Goal: Information Seeking & Learning: Learn about a topic

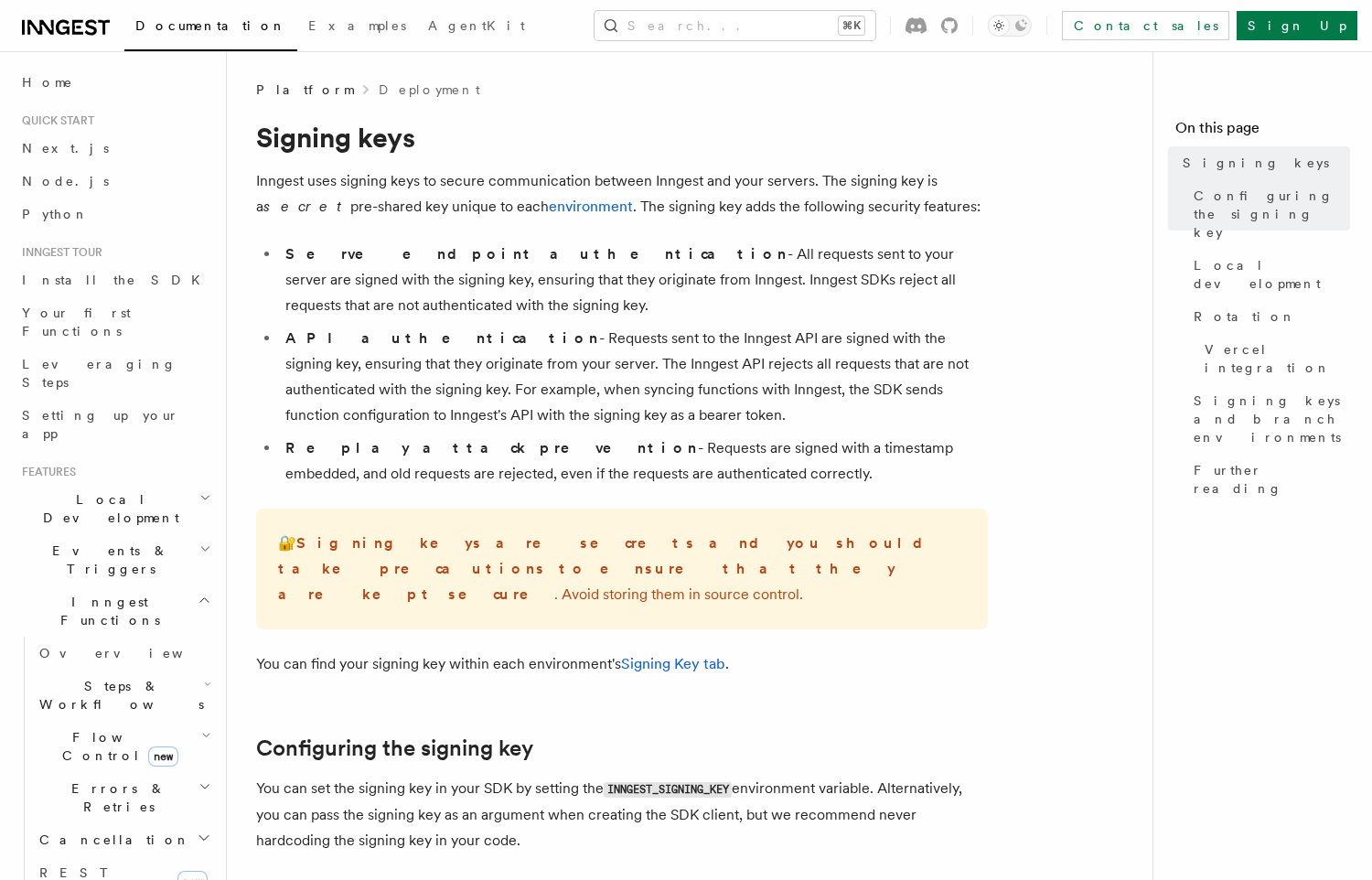
click at [757, 457] on li "Replay attack prevention - Requests are signed with a timestamp embedded, and o…" at bounding box center [633, 461] width 707 height 51
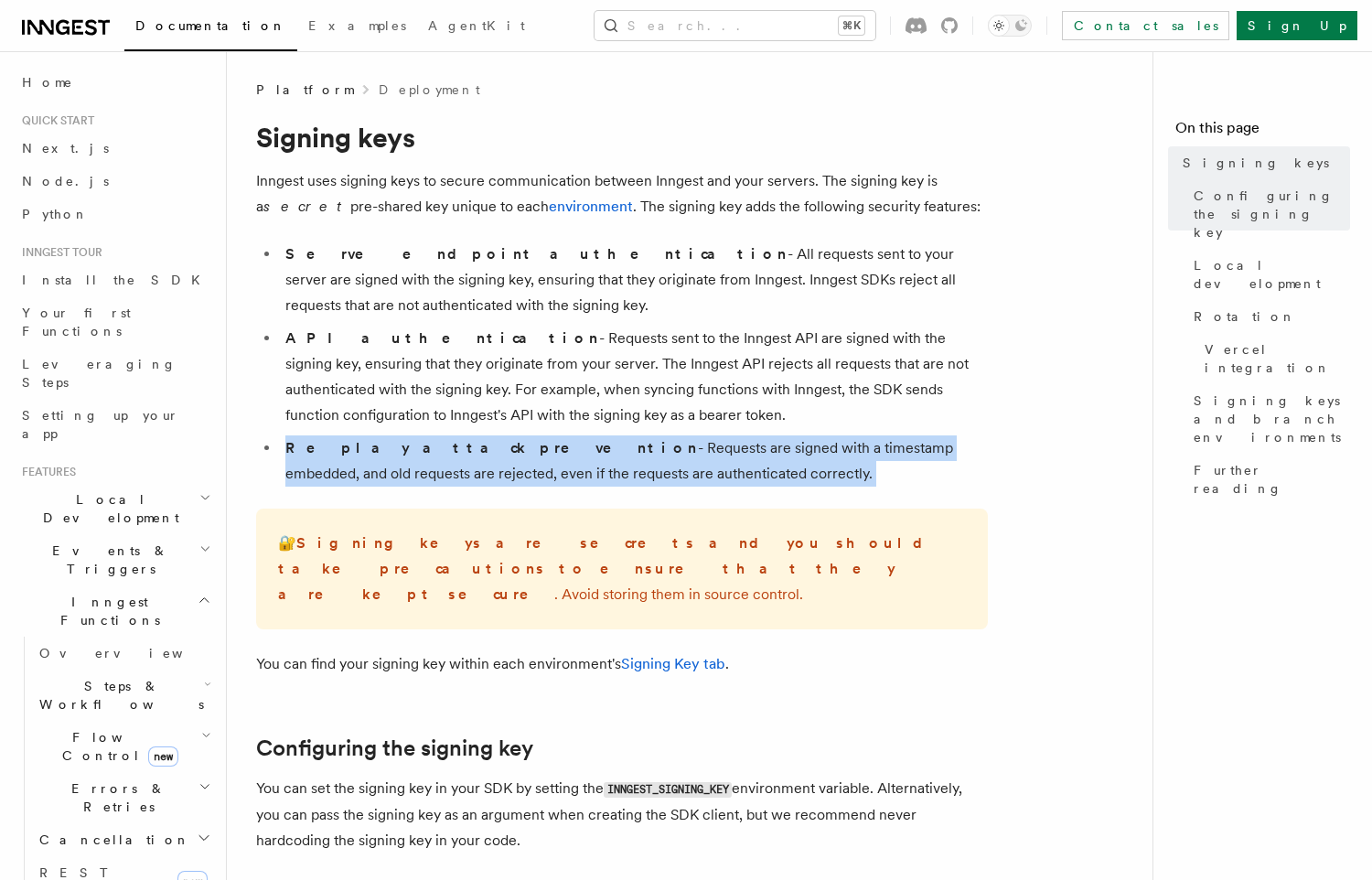
click at [757, 457] on li "Replay attack prevention - Requests are signed with a timestamp embedded, and o…" at bounding box center [633, 461] width 707 height 51
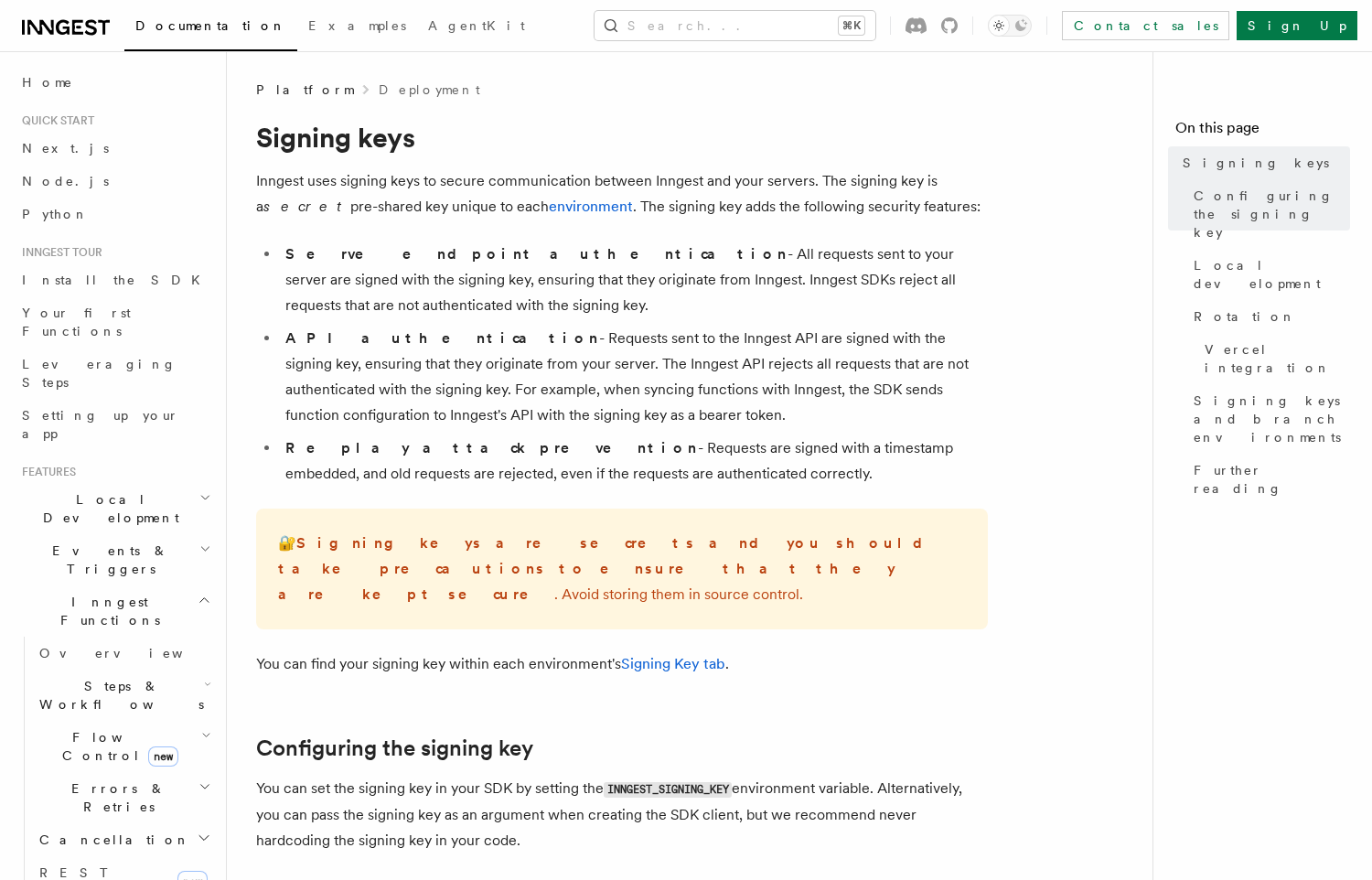
click at [772, 380] on li "API authentication - Requests sent to the Inngest API are signed with the signi…" at bounding box center [633, 376] width 707 height 102
click at [1204, 391] on span "Signing keys and branch environments" at bounding box center [1272, 419] width 156 height 55
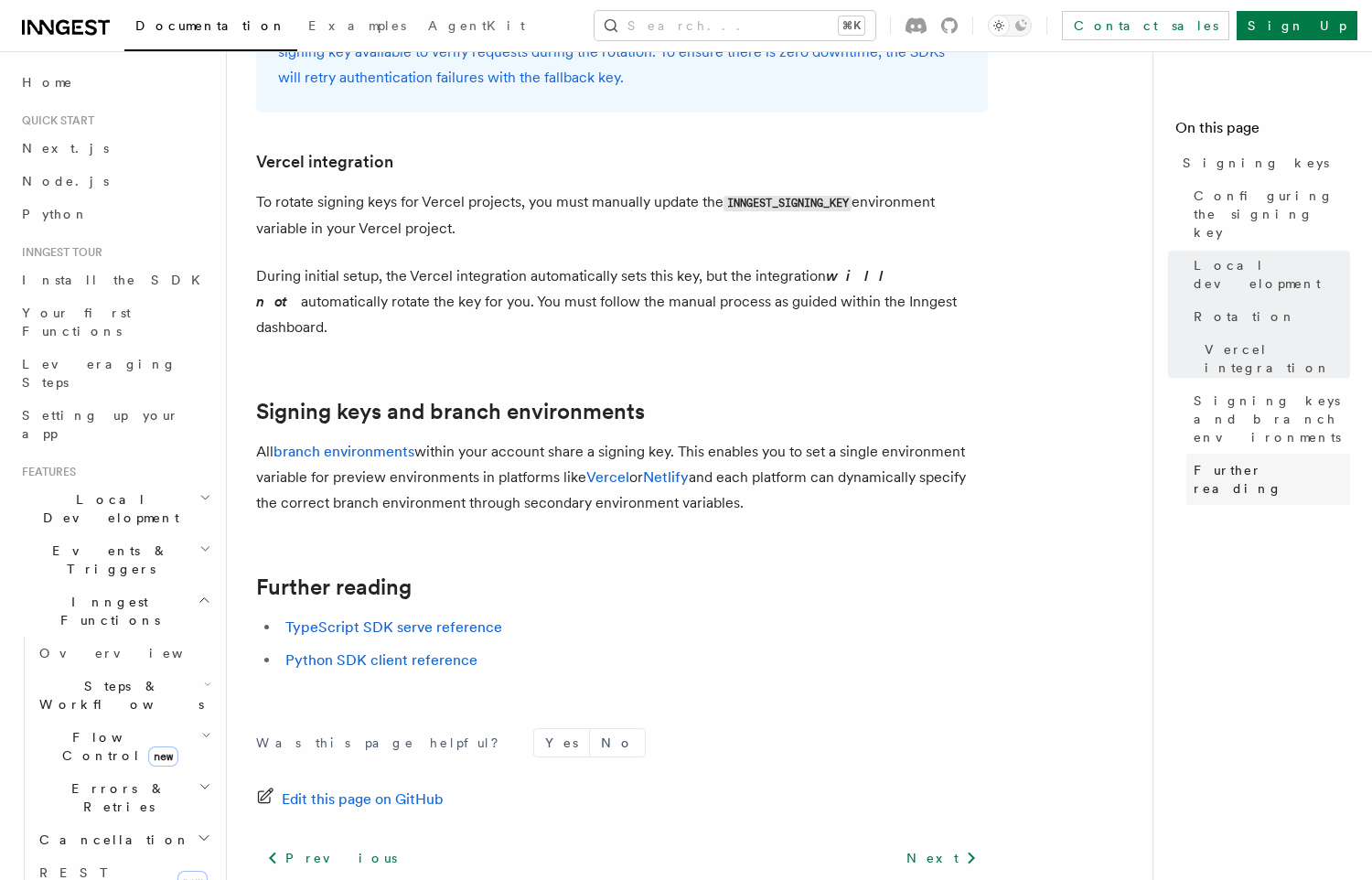
scroll to position [1885, 0]
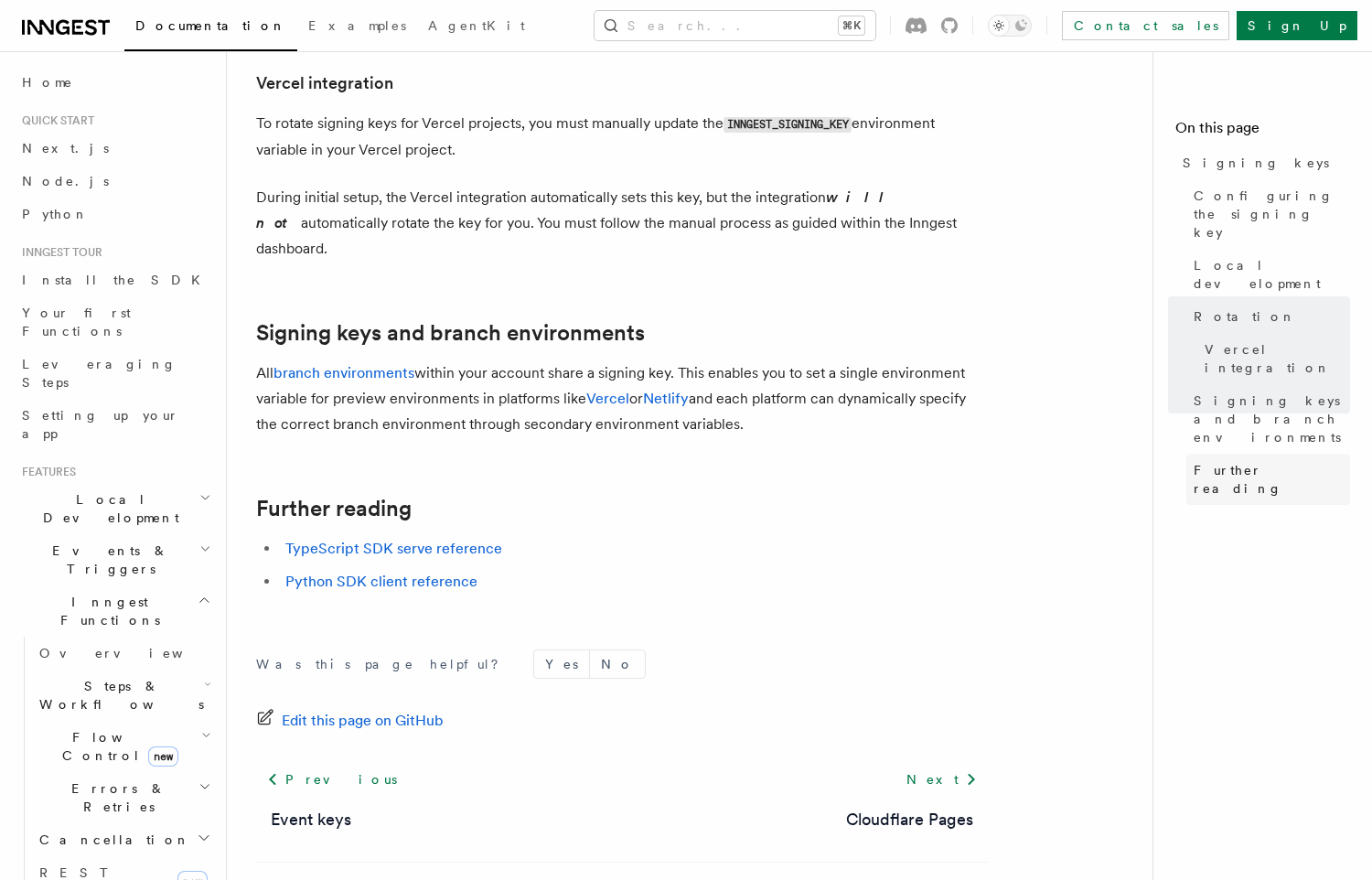
click at [1197, 460] on span "Further reading" at bounding box center [1272, 479] width 156 height 36
click at [1205, 414] on nav "On this page Signing keys Configuring the signing key Local development Rotatio…" at bounding box center [1261, 465] width 219 height 829
click at [1210, 460] on span "Further reading" at bounding box center [1272, 479] width 156 height 36
click at [1225, 391] on span "Signing keys and branch environments" at bounding box center [1272, 419] width 156 height 55
click at [1225, 333] on link "Vercel integration" at bounding box center [1273, 358] width 153 height 51
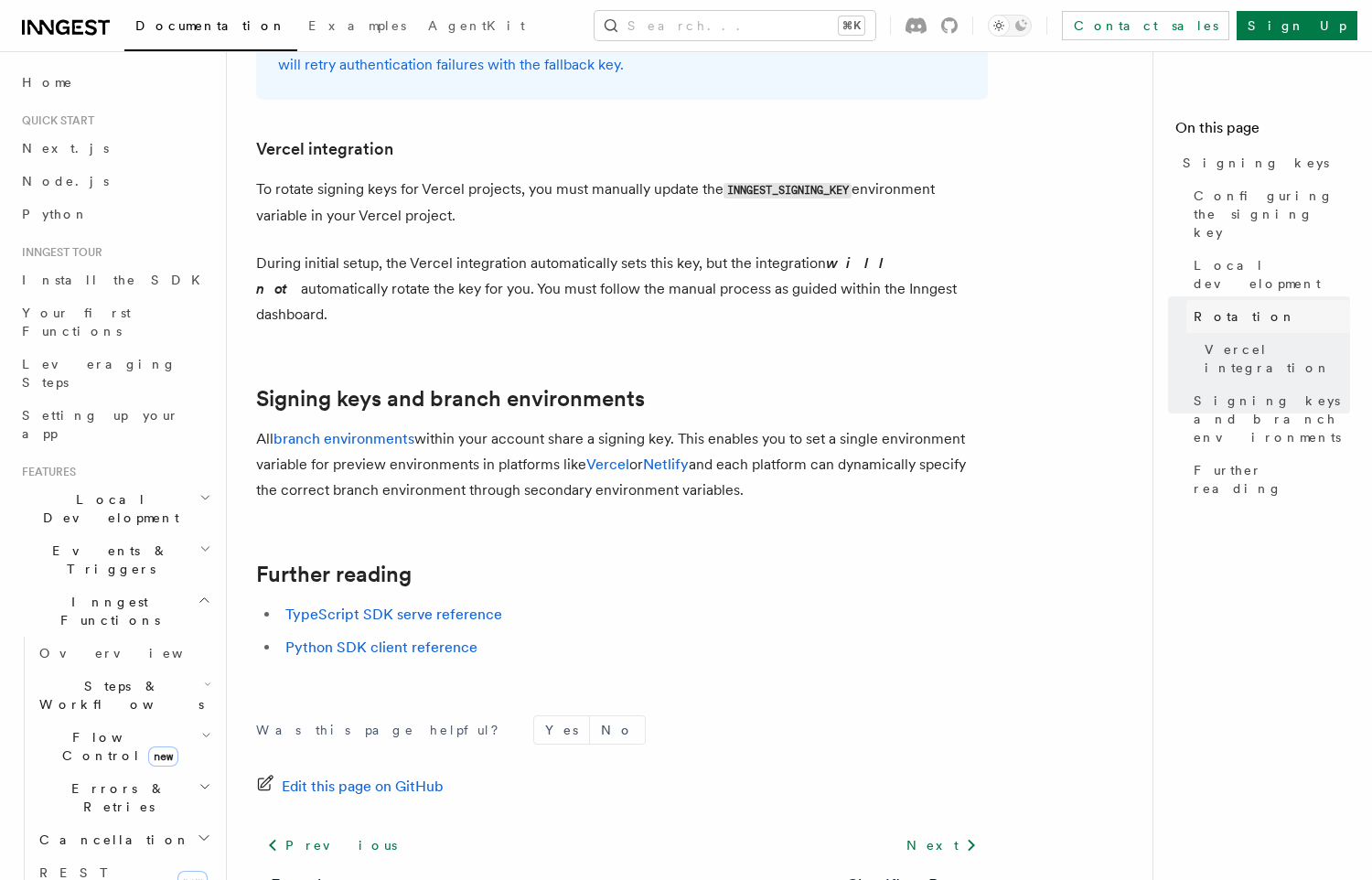
click at [1228, 307] on span "Rotation" at bounding box center [1244, 316] width 102 height 18
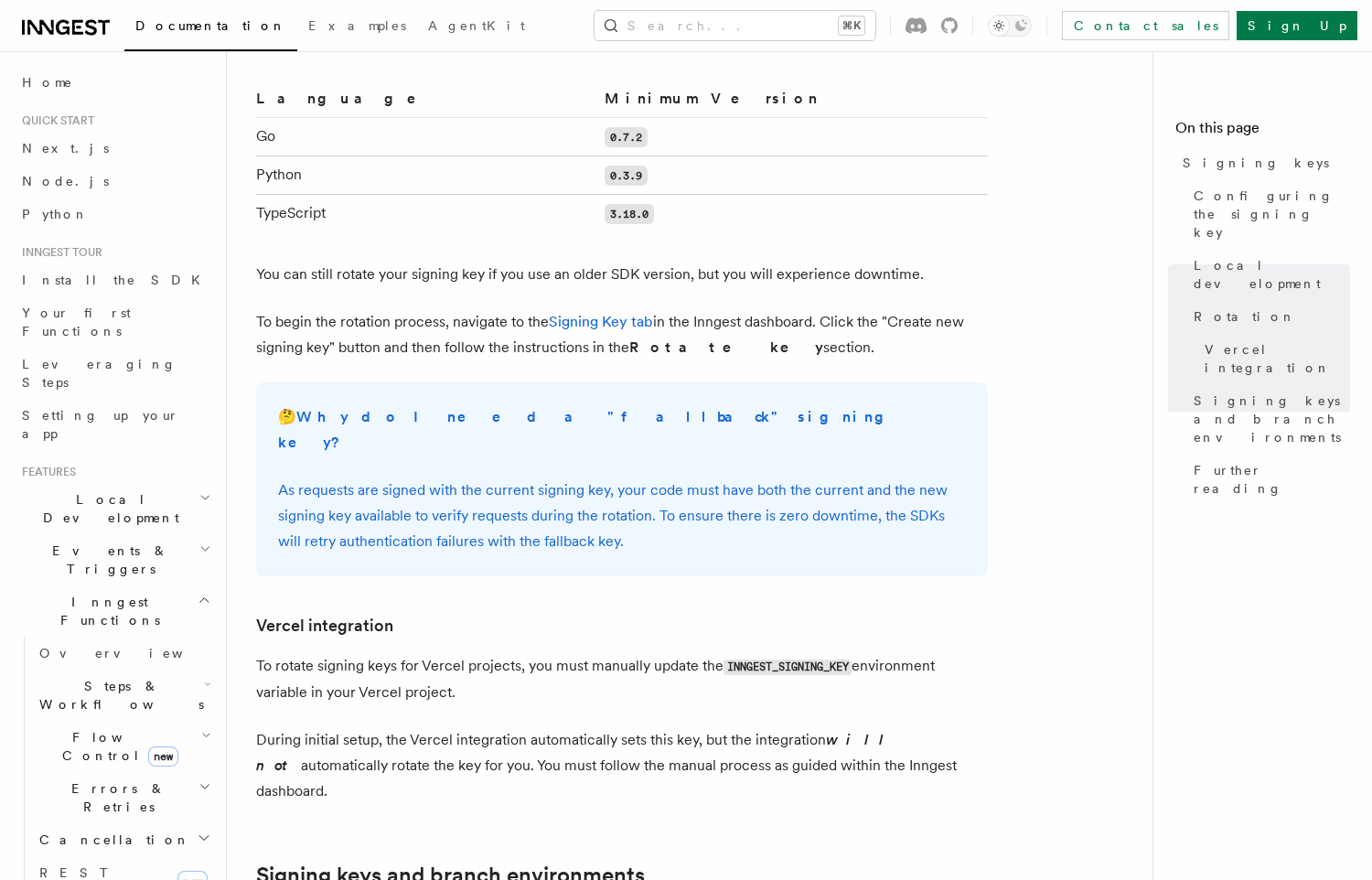
scroll to position [1213, 0]
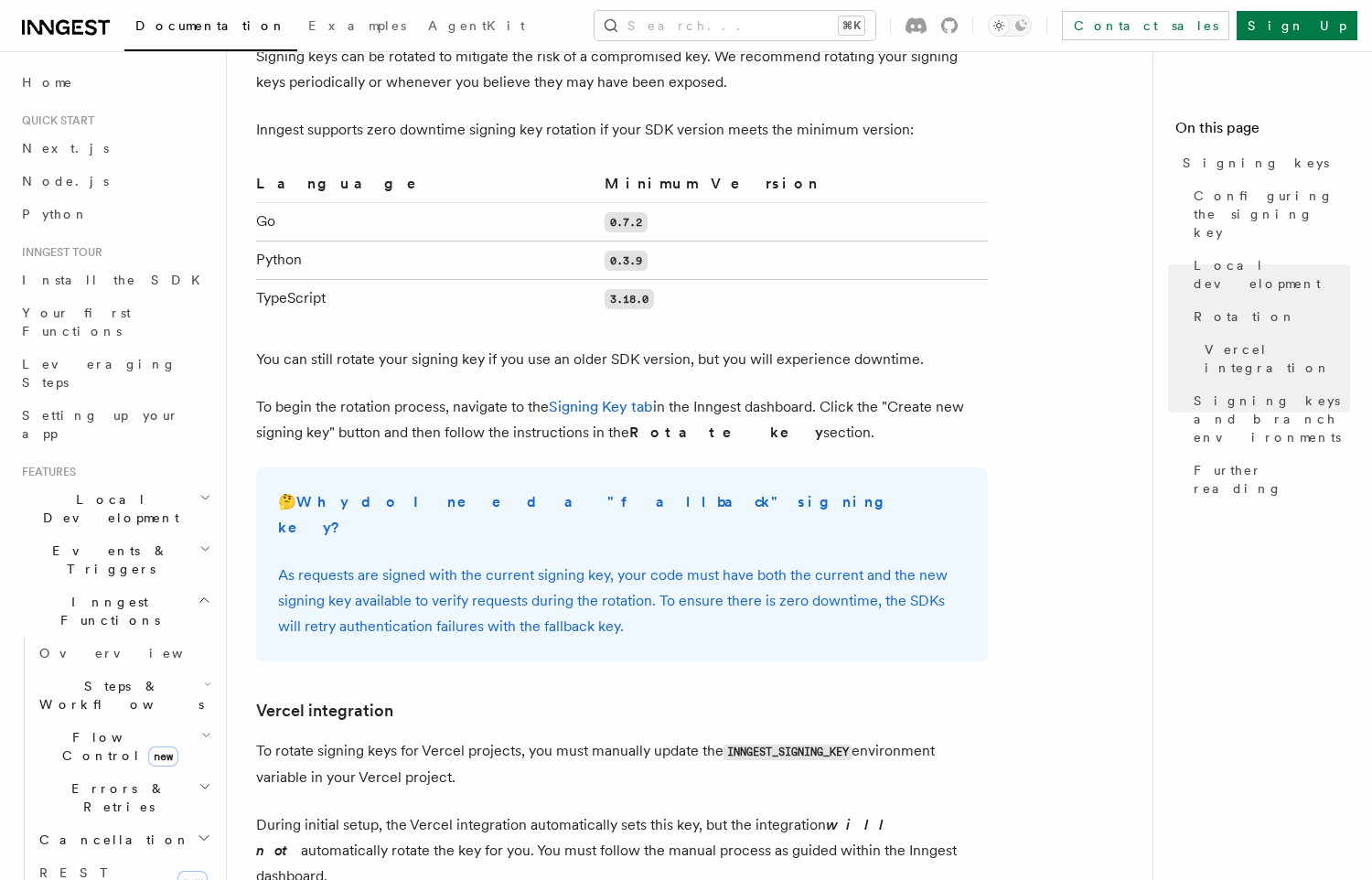
click at [839, 370] on article "Platform Deployment Signing keys Inngest uses signing keys to secure communicat…" at bounding box center [697, 202] width 882 height 2758
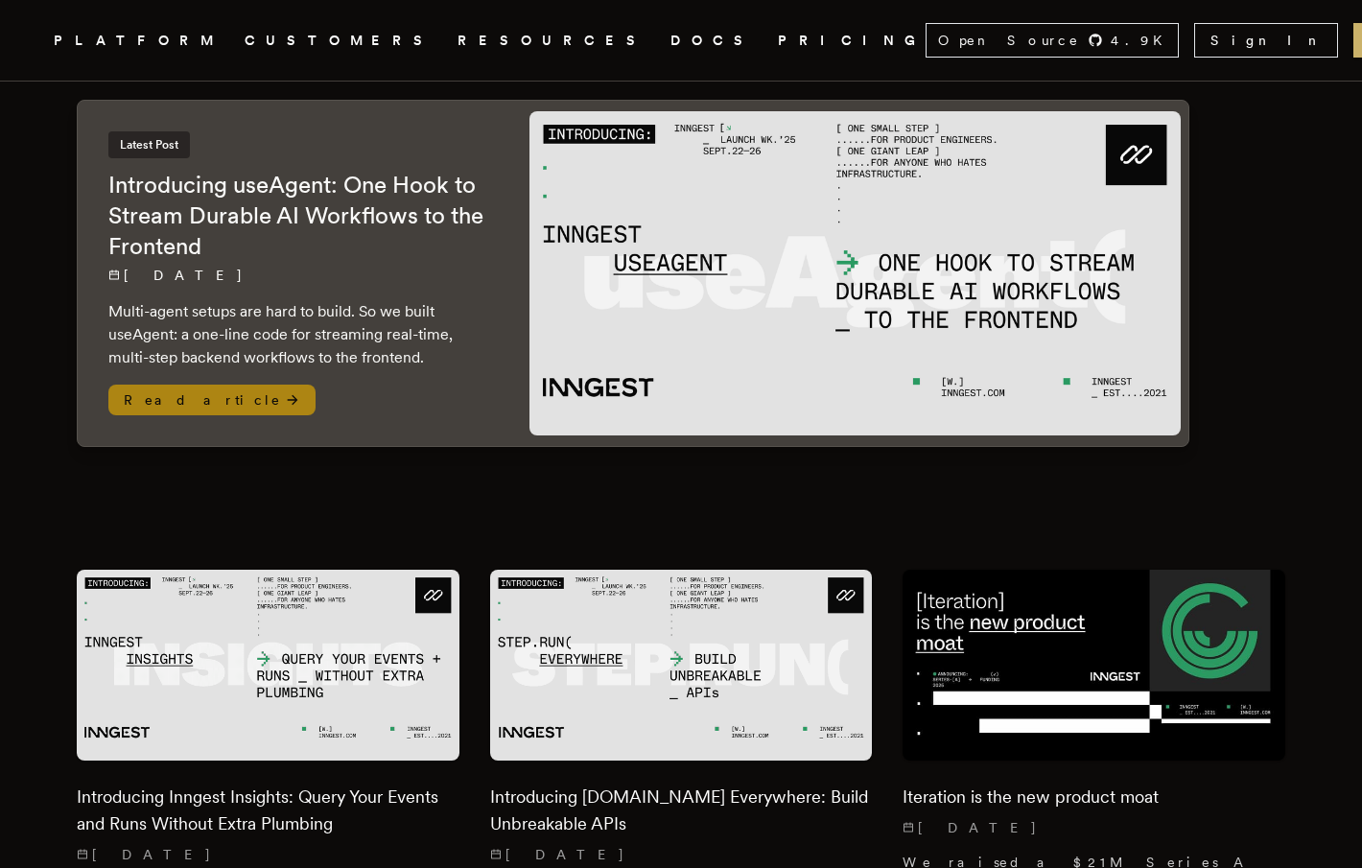
scroll to position [169, 0]
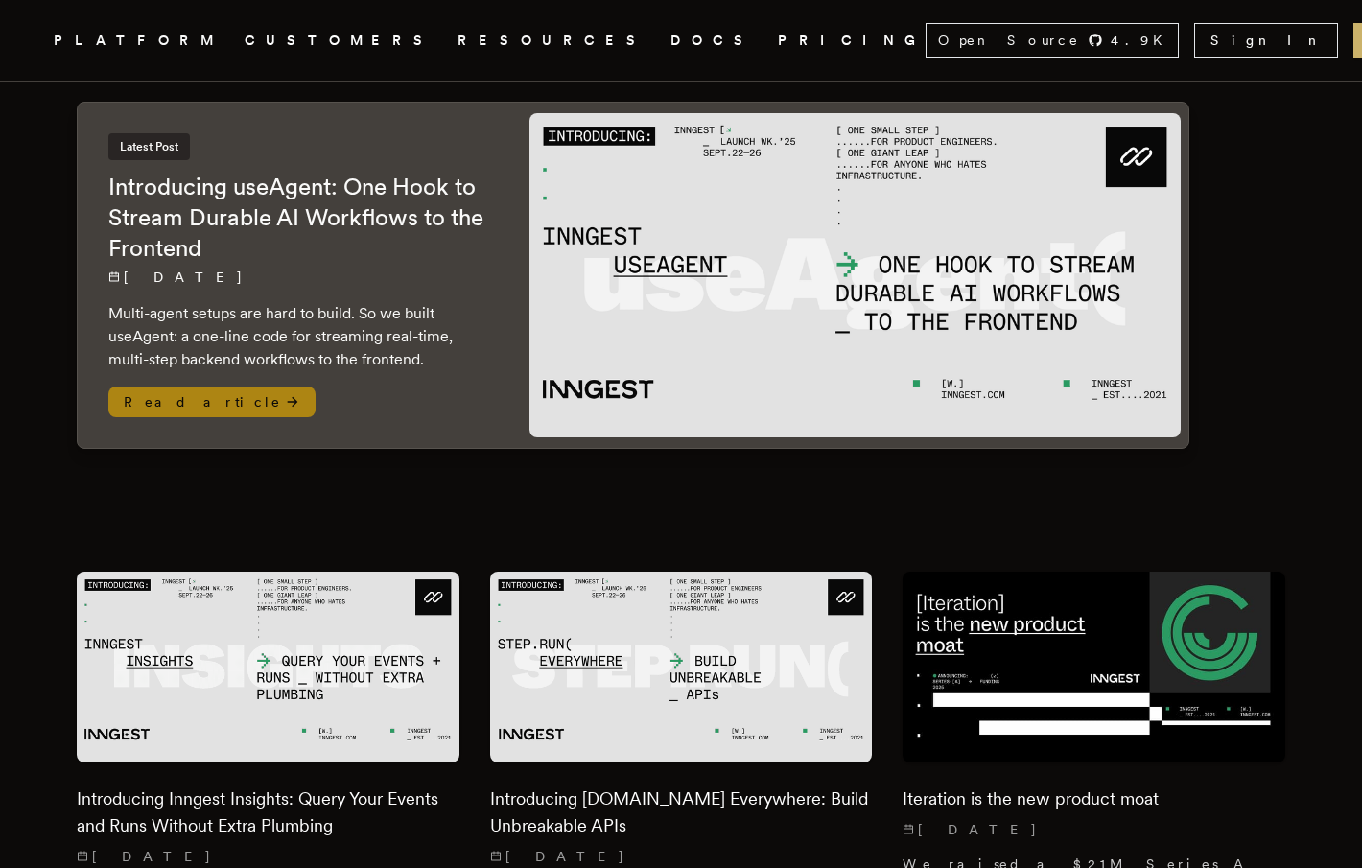
click at [352, 172] on h2 "Introducing useAgent: One Hook to Stream Durable AI Workflows to the Frontend" at bounding box center [299, 218] width 383 height 92
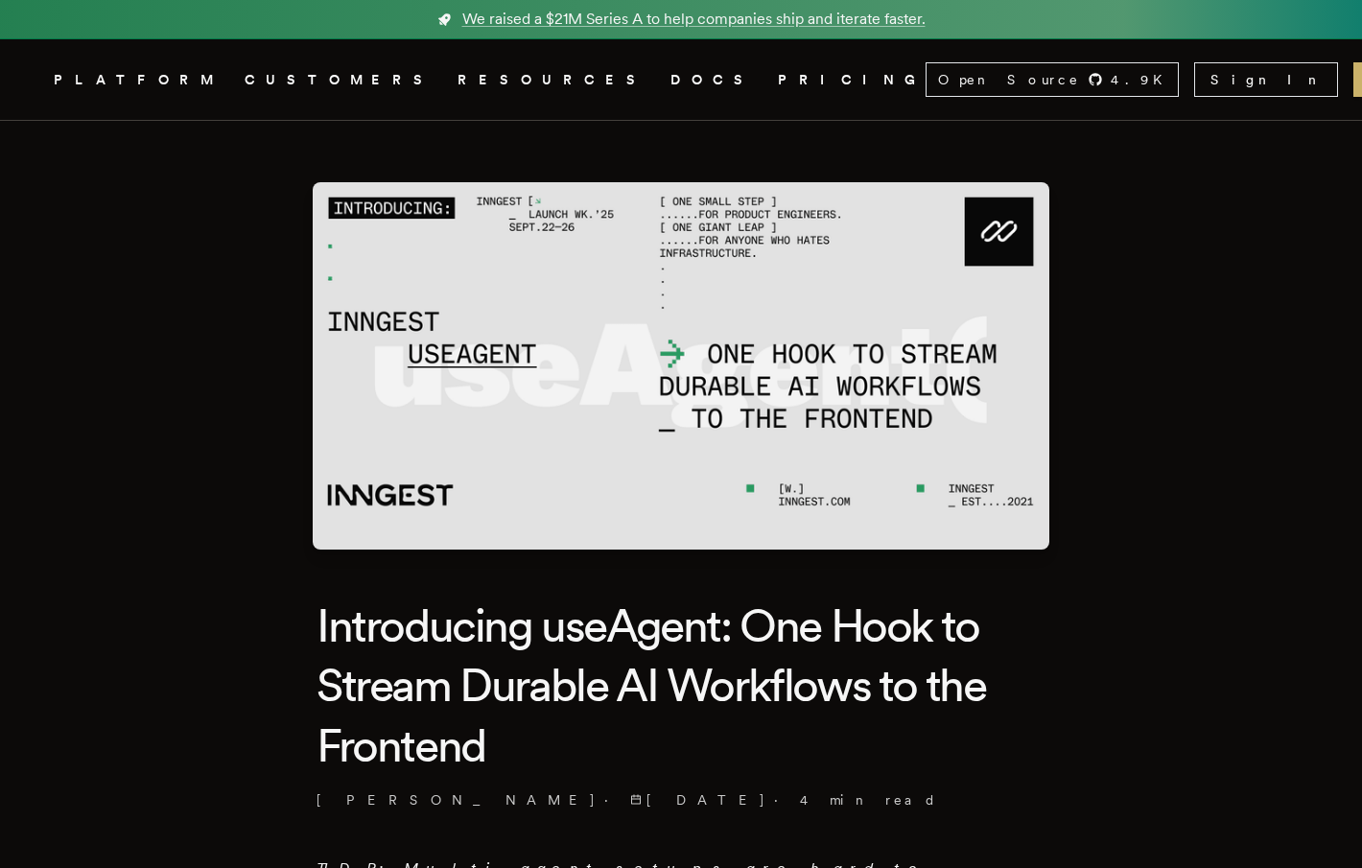
scroll to position [624, 0]
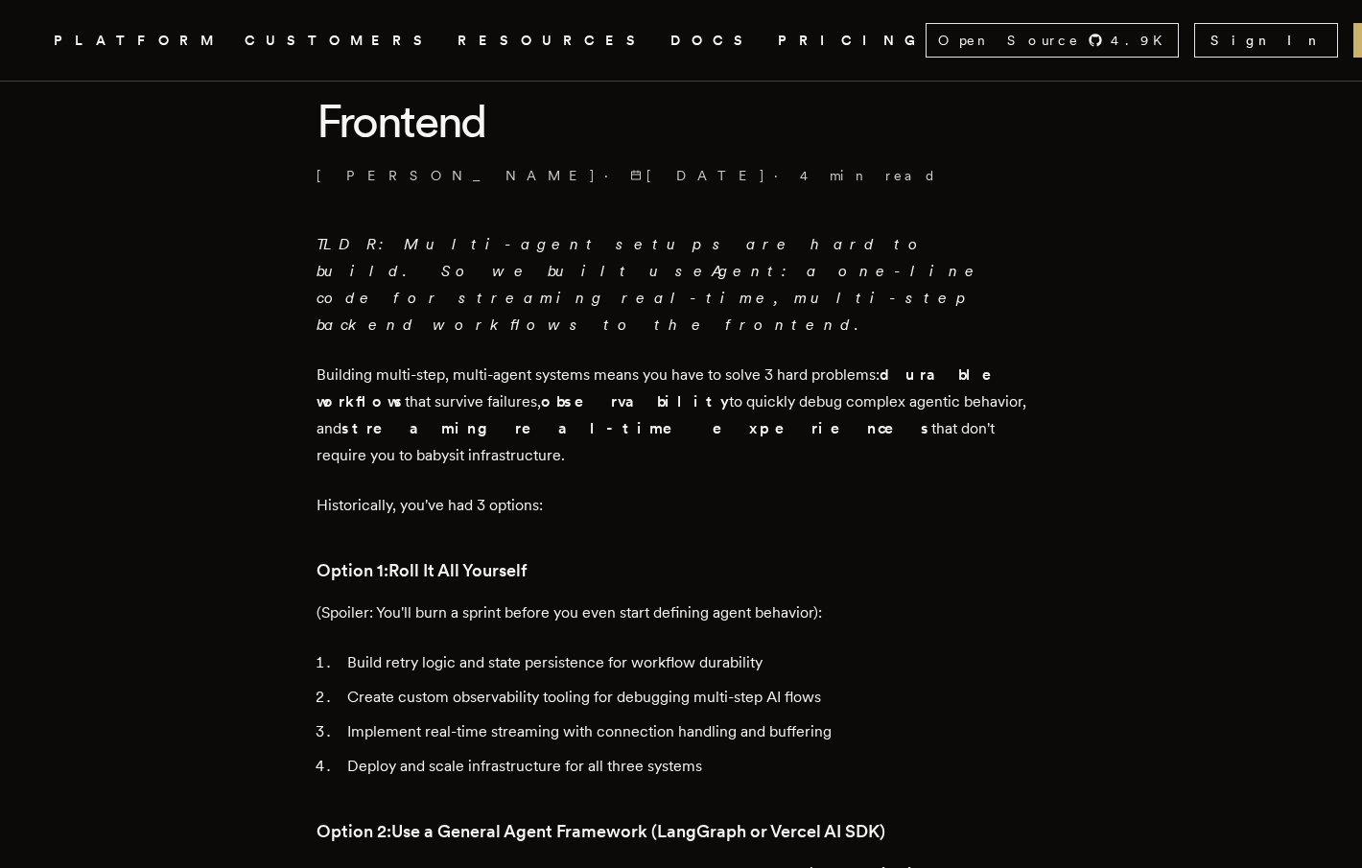
click at [443, 649] on li "Build retry logic and state persistence for workflow durability" at bounding box center [693, 662] width 704 height 27
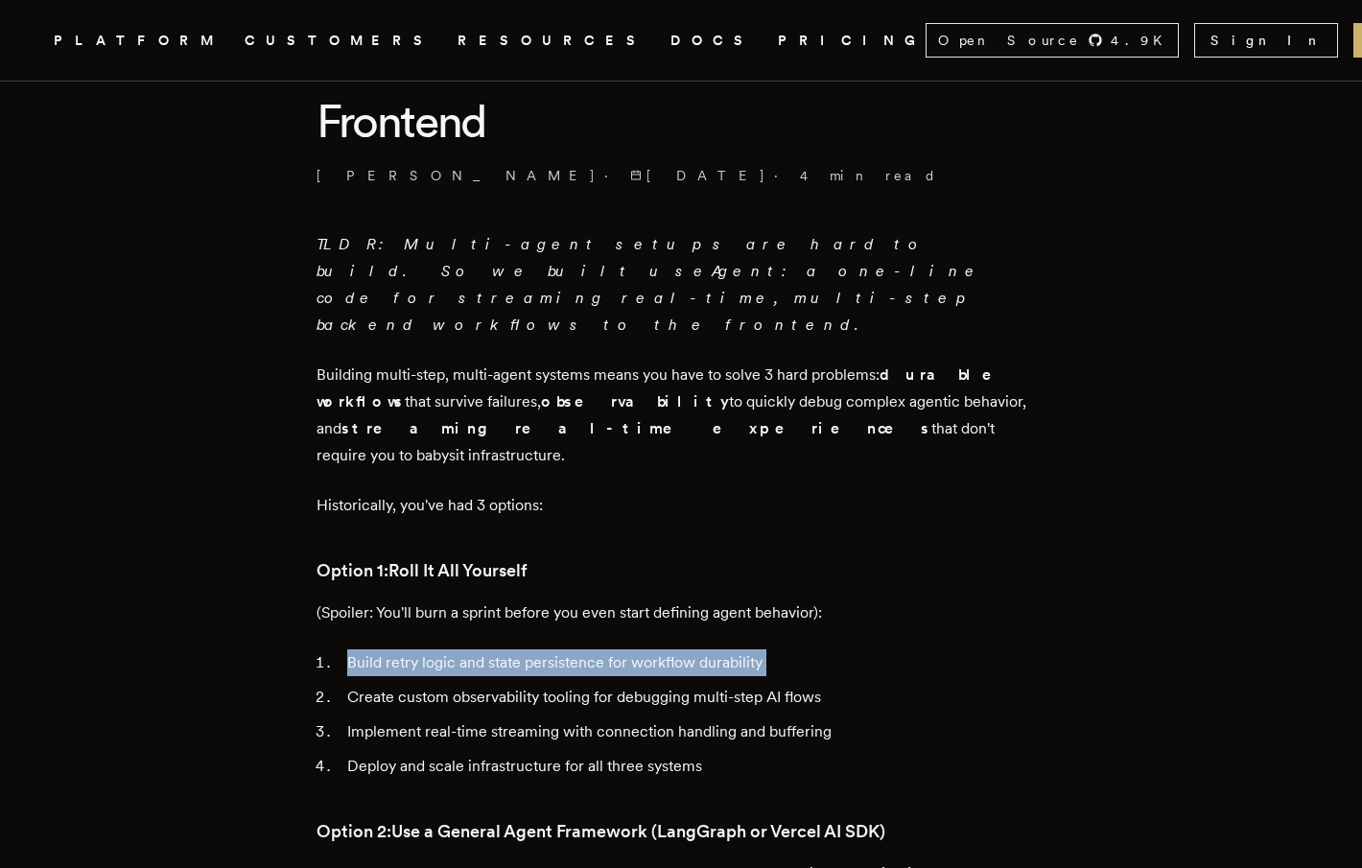
click at [443, 649] on li "Build retry logic and state persistence for workflow durability" at bounding box center [693, 662] width 704 height 27
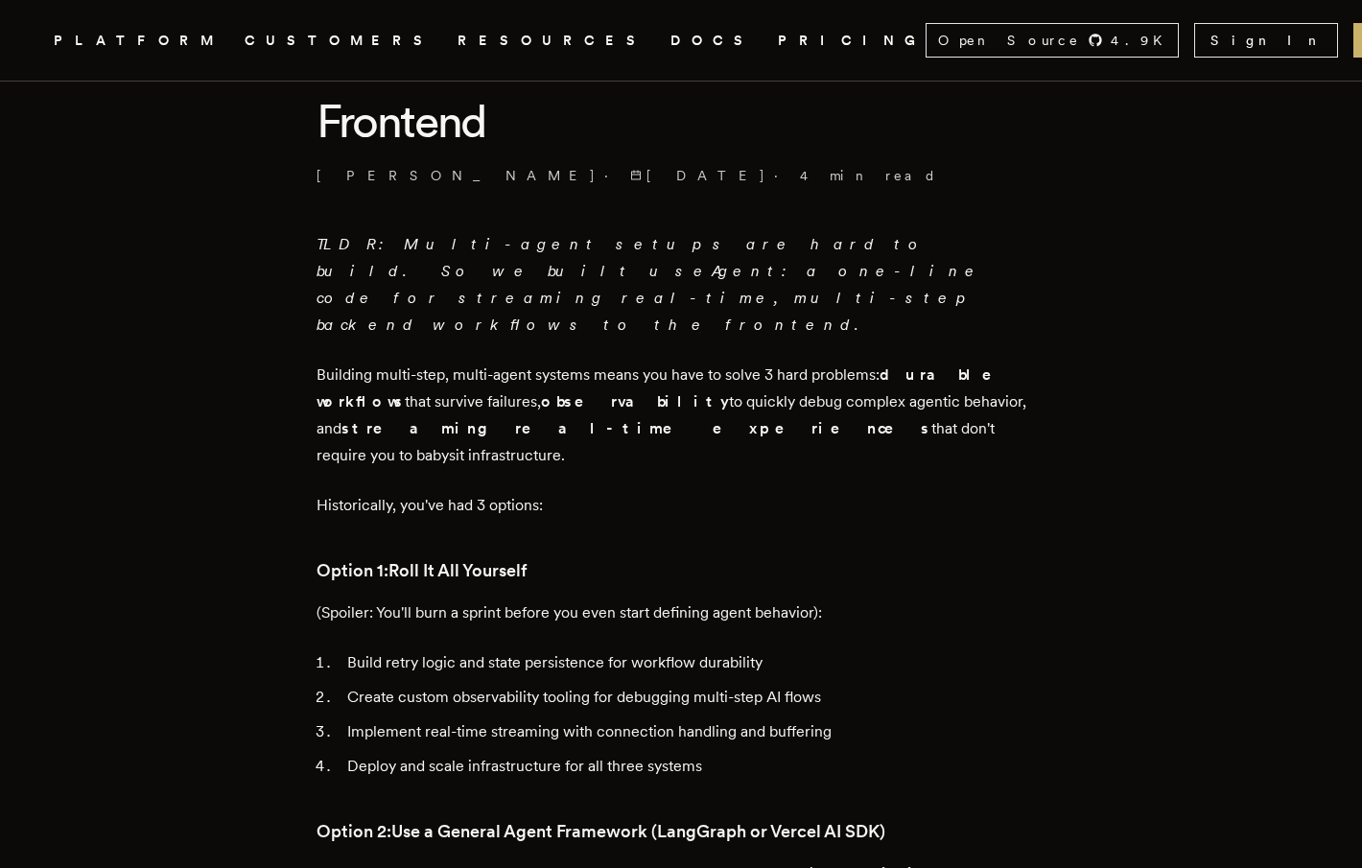
click at [443, 684] on li "Create custom observability tooling for debugging multi-step AI flows" at bounding box center [693, 697] width 704 height 27
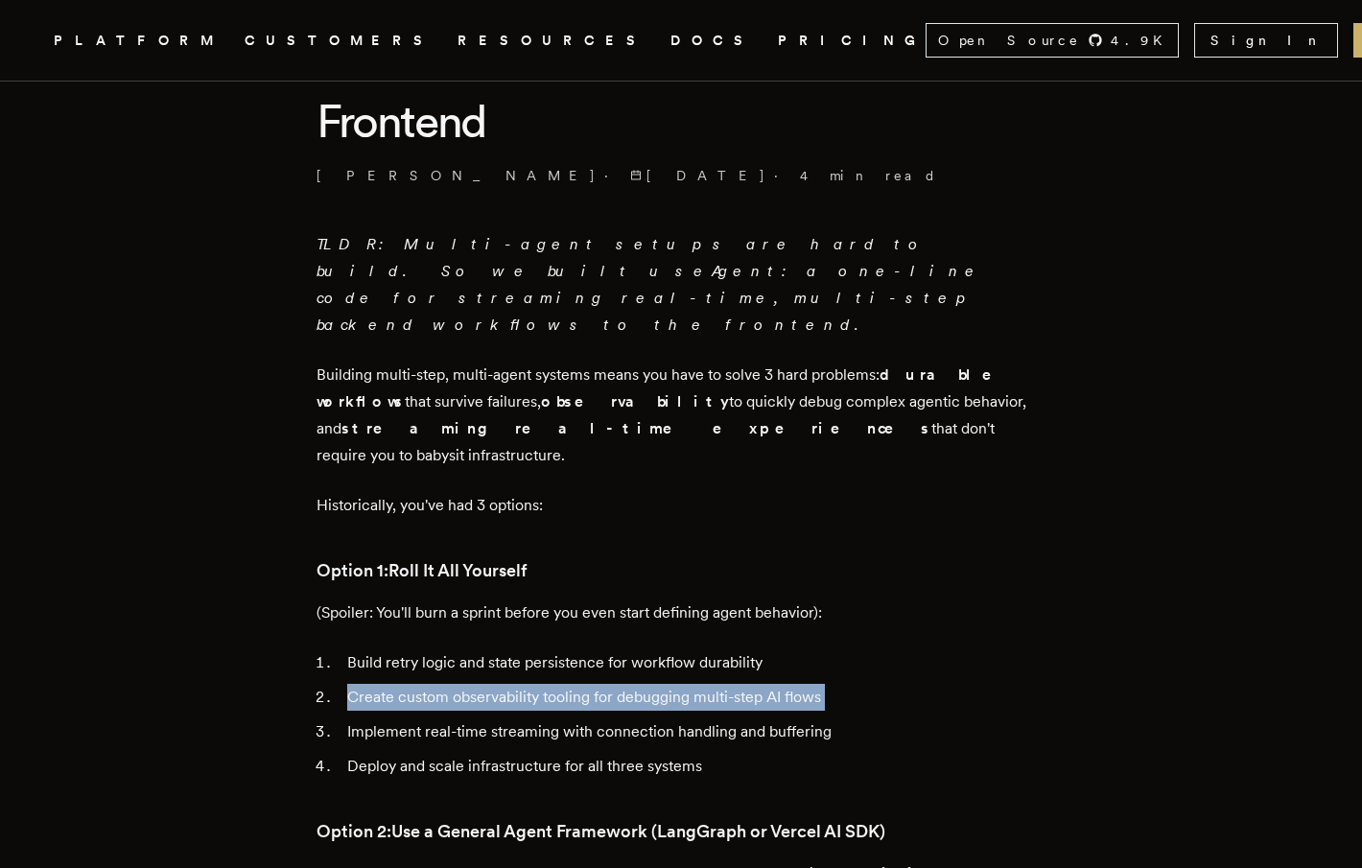
click at [443, 684] on li "Create custom observability tooling for debugging multi-step AI flows" at bounding box center [693, 697] width 704 height 27
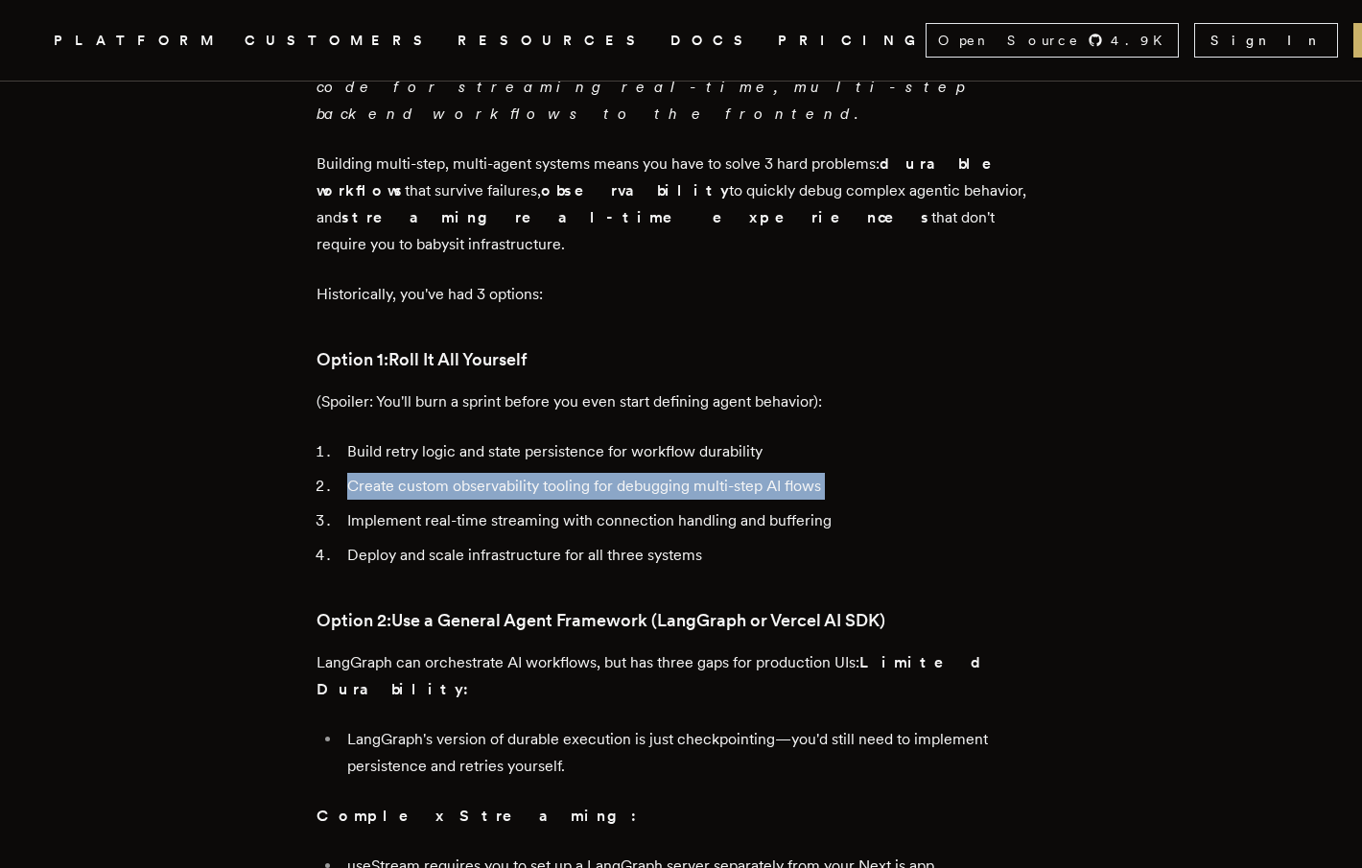
scroll to position [836, 0]
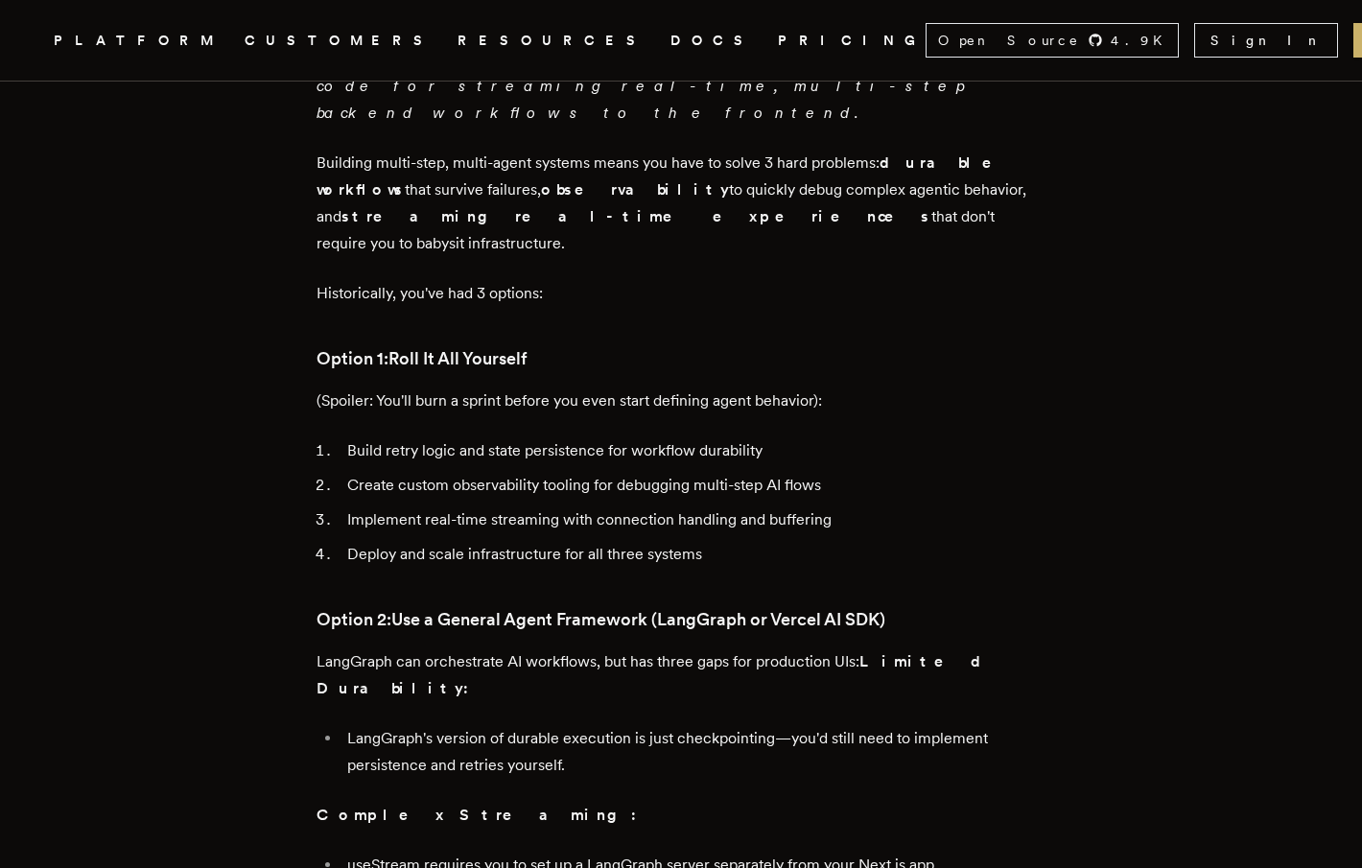
click at [480, 609] on strong "Use a General Agent Framework (LangGraph or Vercel AI SDK)" at bounding box center [638, 619] width 494 height 20
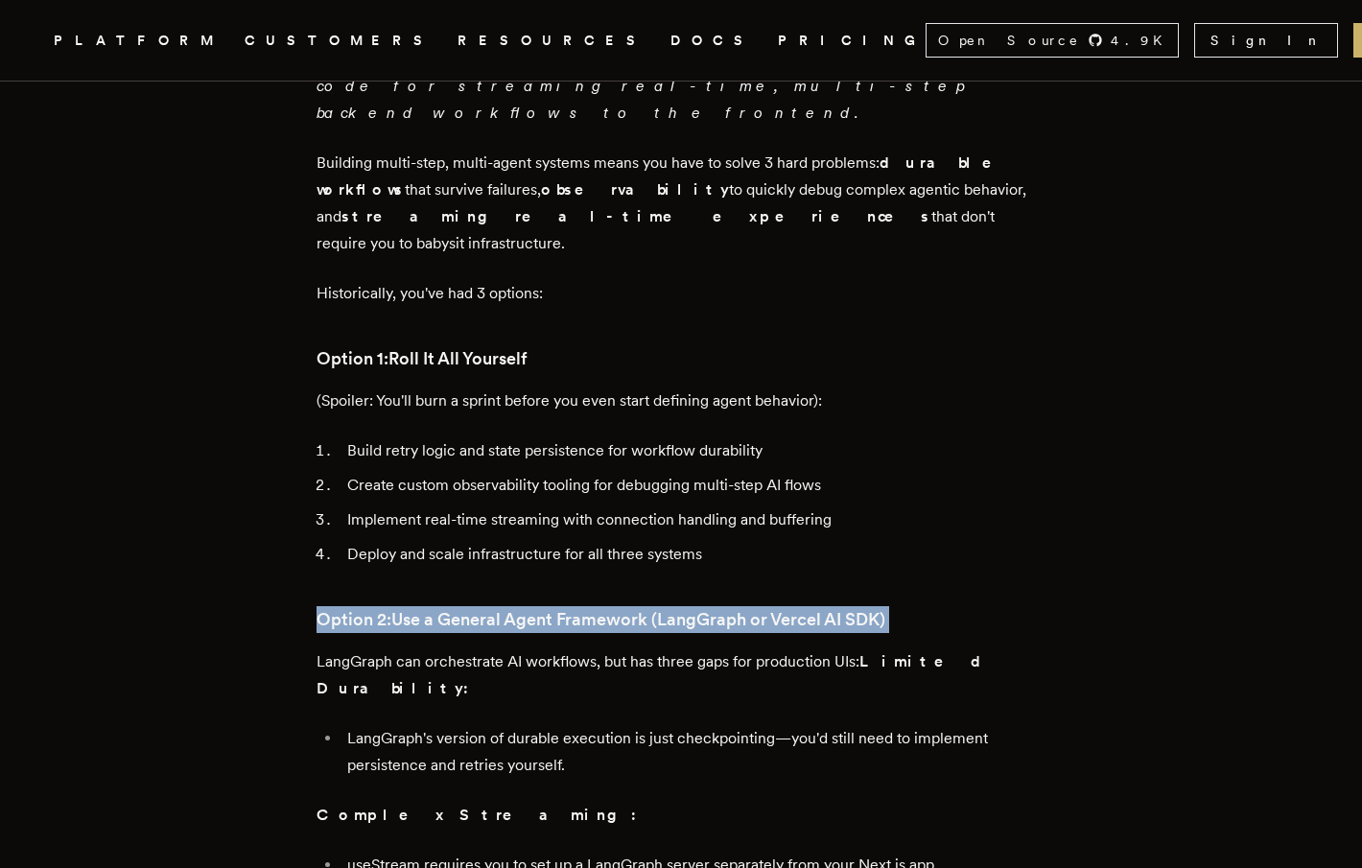
click at [480, 609] on strong "Use a General Agent Framework (LangGraph or Vercel AI SDK)" at bounding box center [638, 619] width 494 height 20
click at [520, 609] on strong "Use a General Agent Framework (LangGraph or Vercel AI SDK)" at bounding box center [638, 619] width 494 height 20
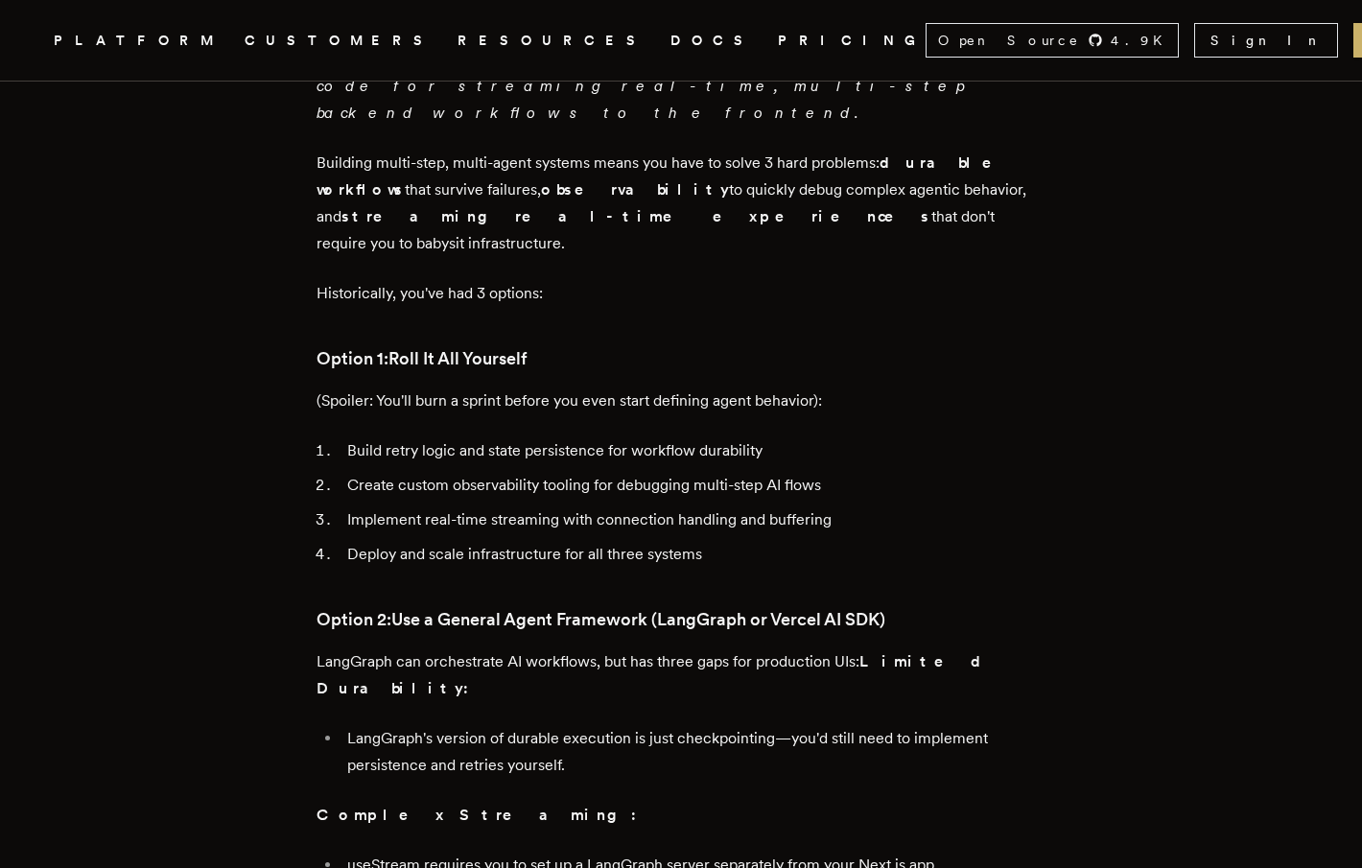
click at [521, 648] on p "LangGraph can orchestrate AI workflows, but has three gaps for production UIs: …" at bounding box center [681, 675] width 729 height 54
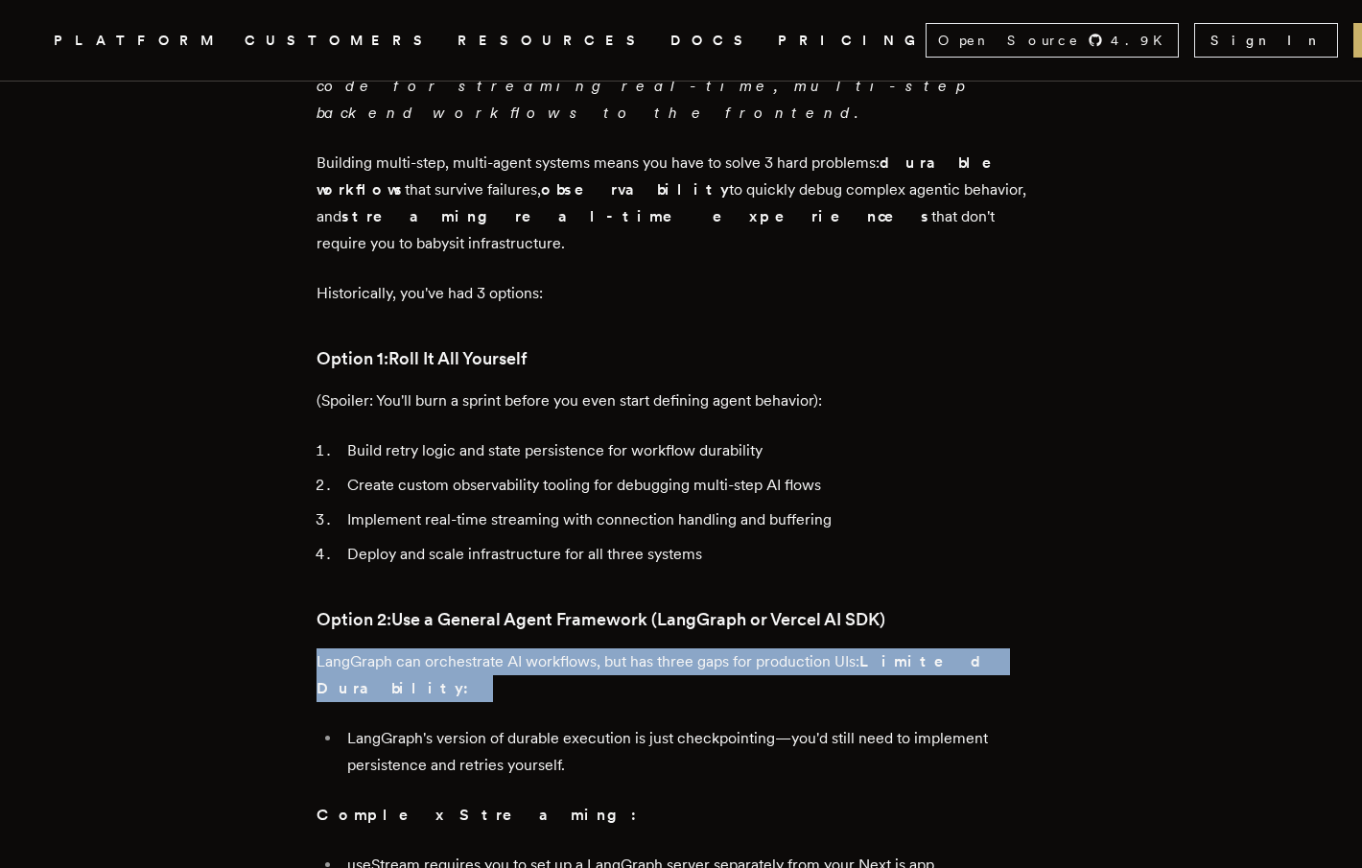
click at [521, 648] on p "LangGraph can orchestrate AI workflows, but has three gaps for production UIs: …" at bounding box center [681, 675] width 729 height 54
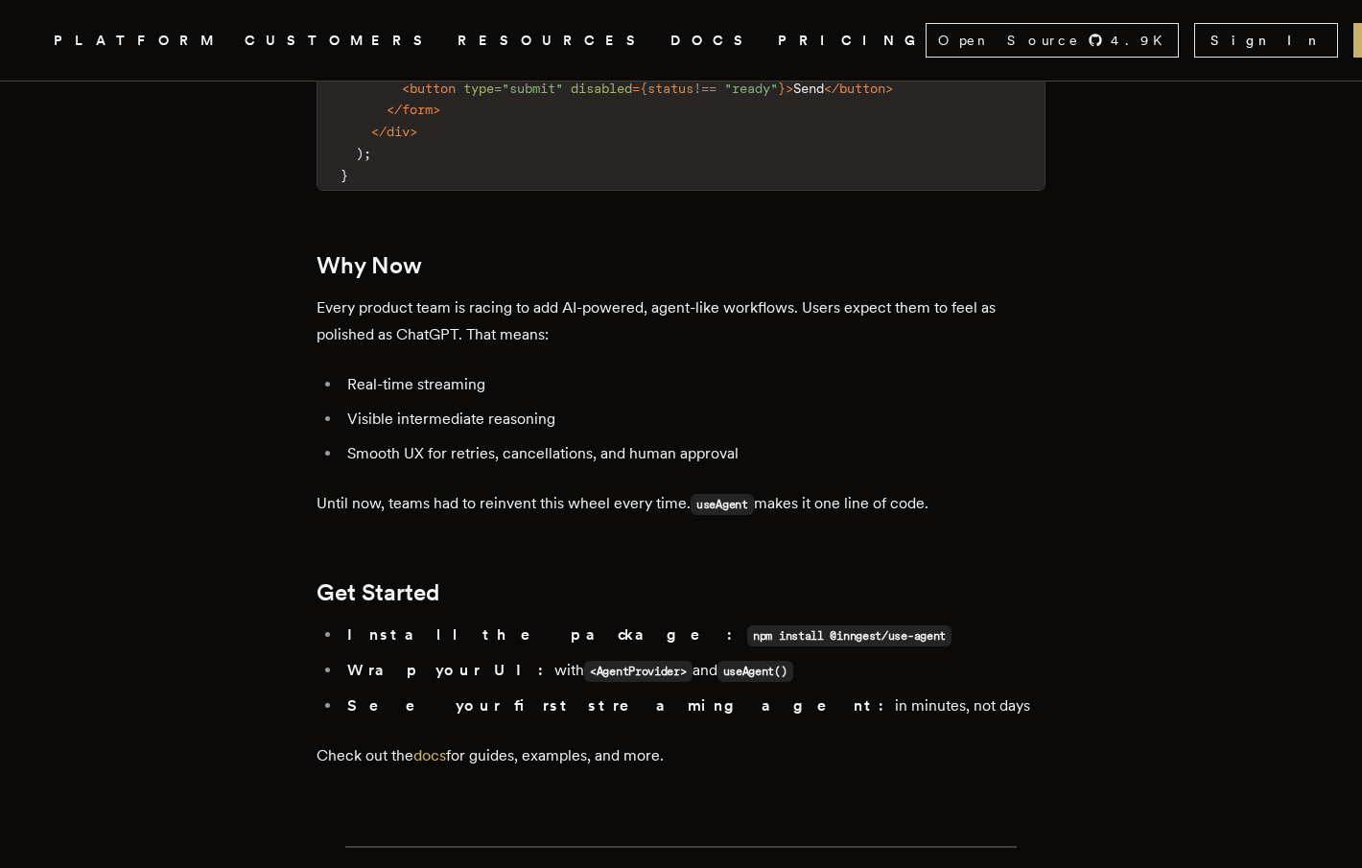
scroll to position [3331, 0]
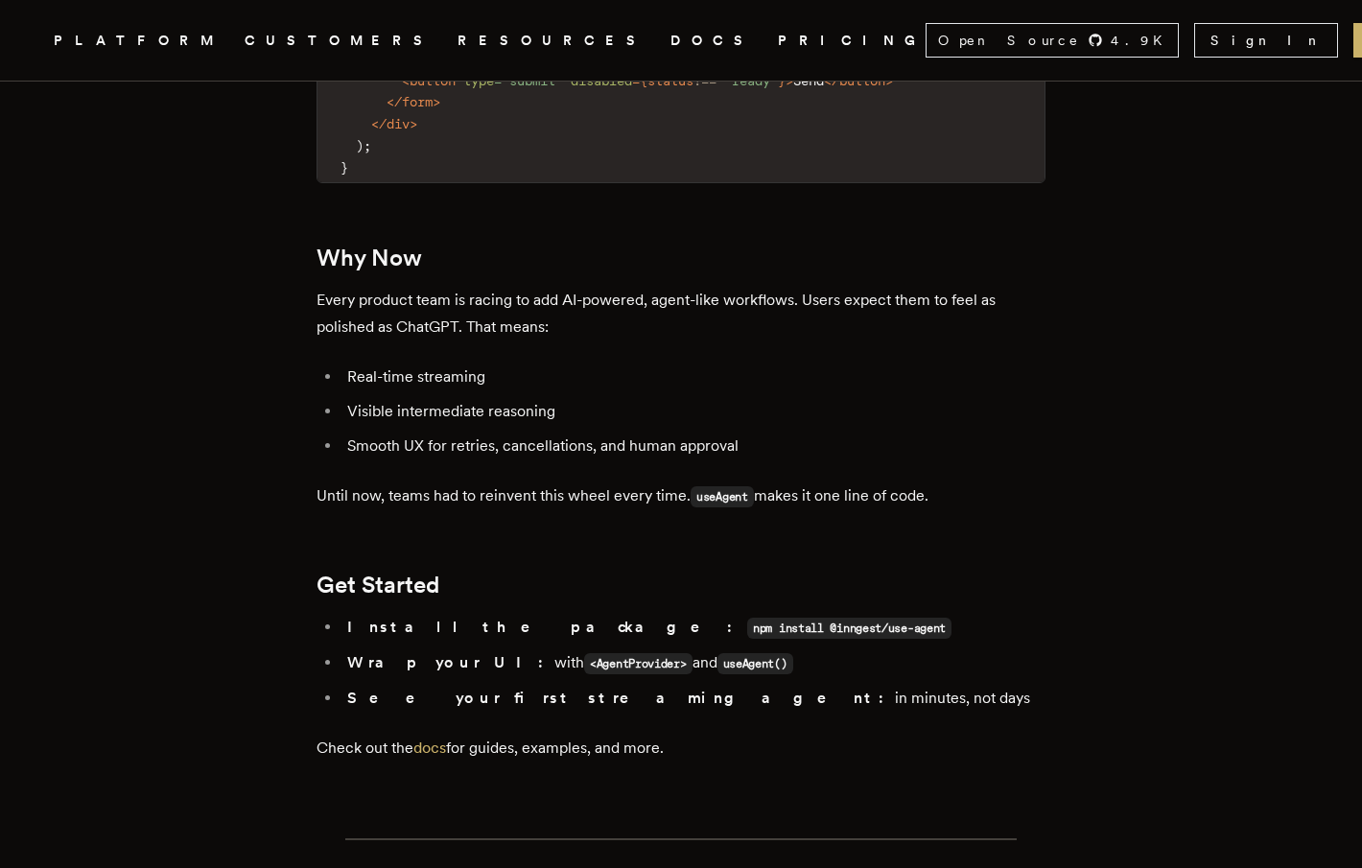
click at [461, 735] on p "Check out the docs for guides, examples, and more." at bounding box center [681, 748] width 729 height 27
click at [446, 739] on link "docs" at bounding box center [429, 748] width 33 height 18
